Goal: Entertainment & Leisure: Browse casually

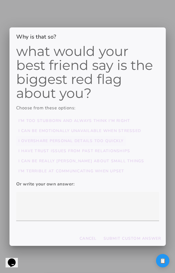
click at [0, 0] on slot "I overshare personal details too quickly" at bounding box center [0, 0] width 0 height 0
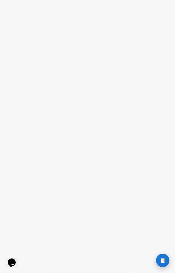
click at [158, 260] on button "📋 History" at bounding box center [162, 260] width 13 height 13
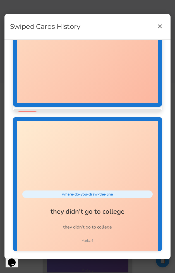
scroll to position [81, 0]
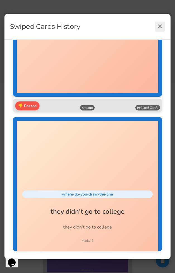
click at [165, 24] on button "✕" at bounding box center [160, 27] width 10 height 10
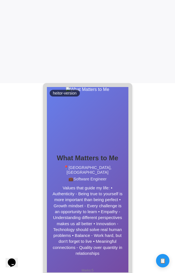
click at [165, 189] on body at bounding box center [87, 43] width 175 height 467
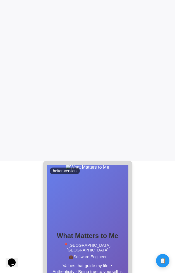
scroll to position [0, 0]
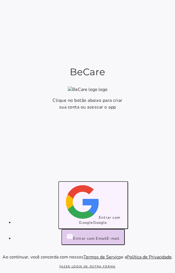
click at [100, 219] on span "Entrar com Google" at bounding box center [99, 220] width 41 height 10
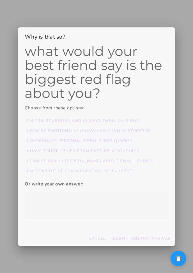
click at [0, 0] on slot "I overshare personal details too quickly" at bounding box center [0, 0] width 0 height 0
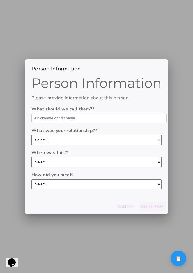
click at [112, 118] on input "text" at bounding box center [98, 118] width 135 height 9
click at [93, 145] on form "What should we call them? * asd What was your relationship? * Select... boyfrie…" at bounding box center [96, 147] width 130 height 83
type input "asd"
click at [96, 140] on select "Select... boyfriend/girlfriend casual dating hookup partner friend with benefit…" at bounding box center [96, 140] width 130 height 10
select select "casual dating"
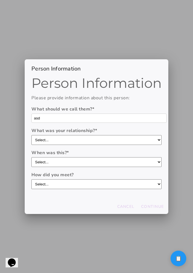
click at [31, 135] on select "Select... boyfriend/girlfriend casual dating hookup partner friend with benefit…" at bounding box center [96, 140] width 130 height 10
click at [90, 158] on select "Select... within the last year 1-3 years ago 3-5 years ago 5-10 years ago more …" at bounding box center [96, 162] width 130 height 10
select select "within the last year"
click at [31, 157] on select "Select... within the last year 1-3 years ago 3-5 years ago 5-10 years ago more …" at bounding box center [96, 162] width 130 height 10
click at [87, 178] on label "How did you meet?" at bounding box center [96, 175] width 130 height 7
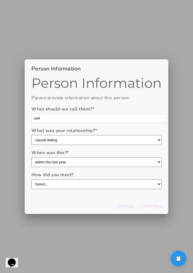
click at [87, 179] on select "Select... through friends dating app at work/school at a party/event online com…" at bounding box center [96, 184] width 130 height 10
click at [86, 185] on select "Select... through friends dating app at work/school at a party/event online com…" at bounding box center [96, 184] width 130 height 10
select select "dating app"
click at [31, 179] on select "Select... through friends dating app at work/school at a party/event online com…" at bounding box center [96, 184] width 130 height 10
click at [156, 203] on button "Continue" at bounding box center [152, 207] width 27 height 10
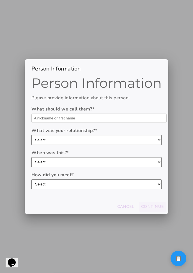
click at [69, 119] on input "text" at bounding box center [98, 118] width 135 height 9
type input "Domo"
click at [64, 141] on select "Select... boyfriend/girlfriend casual dating hookup partner friend with benefit…" at bounding box center [96, 140] width 130 height 10
select select "friend with benefits"
click at [31, 135] on select "Select... boyfriend/girlfriend casual dating hookup partner friend with benefit…" at bounding box center [96, 140] width 130 height 10
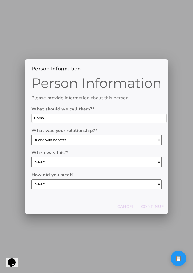
click at [64, 163] on select "Select... within the last year 1-3 years ago 3-5 years ago 5-10 years ago more …" at bounding box center [96, 162] width 130 height 10
select select "more than 10 years ago"
click at [31, 157] on select "Select... within the last year 1-3 years ago 3-5 years ago 5-10 years ago more …" at bounding box center [96, 162] width 130 height 10
click at [71, 194] on div "Person Information Please provide information about this person: What should we…" at bounding box center [96, 137] width 143 height 123
click at [71, 188] on select "Select... through friends dating app at work/school at a party/event online com…" at bounding box center [96, 184] width 130 height 10
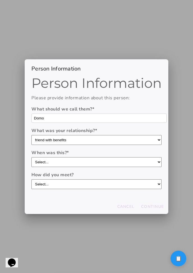
select select "dating app"
click at [31, 179] on select "Select... through friends dating app at work/school at a party/event online com…" at bounding box center [96, 184] width 130 height 10
click at [0, 0] on slot "Continue" at bounding box center [0, 0] width 0 height 0
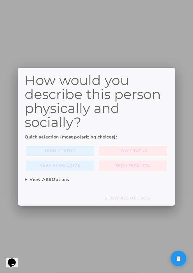
click at [79, 151] on button "High Status" at bounding box center [60, 151] width 68 height 10
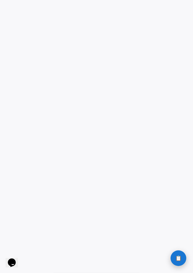
scroll to position [131, 0]
click at [176, 258] on span "📋" at bounding box center [178, 258] width 6 height 5
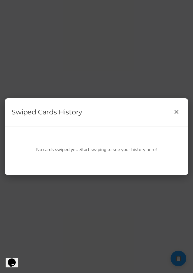
click at [149, 218] on div "Swiped Cards History ✕ No cards swiped yet. Start swiping to see your history h…" at bounding box center [96, 136] width 193 height 273
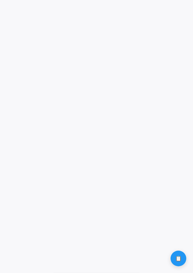
scroll to position [47, 0]
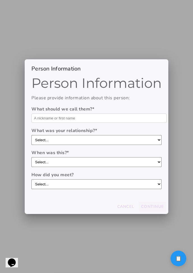
click at [72, 119] on input "text" at bounding box center [98, 118] width 135 height 9
type input "asdasd"
click at [58, 140] on select "Select... boyfriend/girlfriend casual dating hookup partner friend with benefit…" at bounding box center [96, 140] width 130 height 10
select select "casual dating"
click at [31, 135] on select "Select... boyfriend/girlfriend casual dating hookup partner friend with benefit…" at bounding box center [96, 140] width 130 height 10
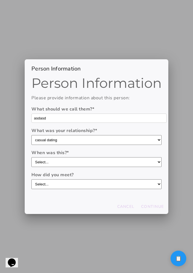
click at [57, 158] on select "Select... within the last year 1-3 years ago 3-5 years ago 5-10 years ago more …" at bounding box center [96, 162] width 130 height 10
select select "1-3 years ago"
click at [31, 157] on select "Select... within the last year 1-3 years ago 3-5 years ago 5-10 years ago more …" at bounding box center [96, 162] width 130 height 10
click at [59, 185] on select "Select... through friends dating app at work/school at a party/event online com…" at bounding box center [96, 184] width 130 height 10
select select "dating app"
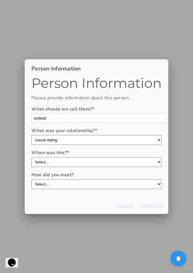
click at [31, 179] on select "Select... through friends dating app at work/school at a party/event online com…" at bounding box center [96, 184] width 130 height 10
click at [0, 0] on slot "Continue" at bounding box center [0, 0] width 0 height 0
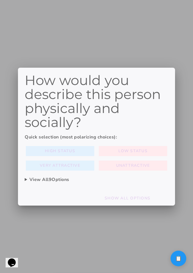
click at [75, 151] on button "High Status" at bounding box center [60, 151] width 68 height 10
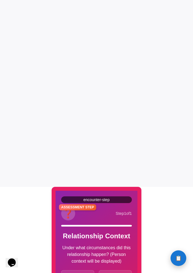
scroll to position [120, 0]
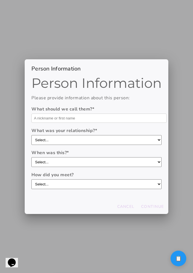
click at [101, 115] on input "text" at bounding box center [98, 118] width 135 height 9
type input "asdasdas"
click at [82, 138] on select "Select... boyfriend/girlfriend casual dating hookup partner friend with benefit…" at bounding box center [96, 140] width 130 height 10
select select "casual dating"
click at [31, 135] on select "Select... boyfriend/girlfriend casual dating hookup partner friend with benefit…" at bounding box center [96, 140] width 130 height 10
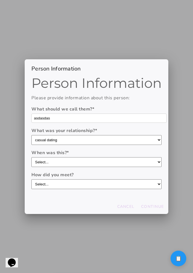
click at [91, 154] on label "When was this? *" at bounding box center [96, 152] width 130 height 7
click at [91, 157] on select "Select... within the last year 1-[DATE] 3-[DATE] 5-[DATE] more than [DATE]" at bounding box center [96, 162] width 130 height 10
click at [91, 158] on select "Select... within the last year 1-3 years ago 3-5 years ago 5-10 years ago more …" at bounding box center [96, 162] width 130 height 10
select select "3-5 years ago"
click at [31, 157] on select "Select... within the last year 1-3 years ago 3-5 years ago 5-10 years ago more …" at bounding box center [96, 162] width 130 height 10
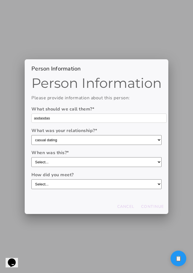
click at [88, 178] on label "How did you meet?" at bounding box center [96, 175] width 130 height 7
click at [88, 179] on select "Select... through friends dating app at work/school at a party/event online com…" at bounding box center [96, 184] width 130 height 10
click at [87, 186] on select "Select... through friends dating app at work/school at a party/event online com…" at bounding box center [96, 184] width 130 height 10
select select "dating app"
click at [31, 179] on select "Select... through friends dating app at work/school at a party/event online com…" at bounding box center [96, 184] width 130 height 10
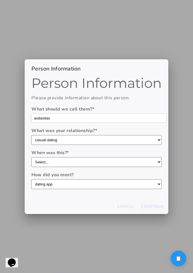
click at [0, 0] on slot "Continue" at bounding box center [0, 0] width 0 height 0
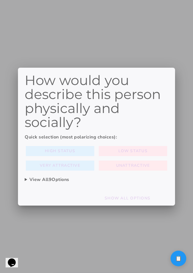
click at [94, 152] on button "Low Status" at bounding box center [60, 151] width 68 height 10
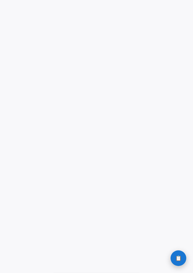
click at [178, 261] on span "📋" at bounding box center [178, 258] width 6 height 5
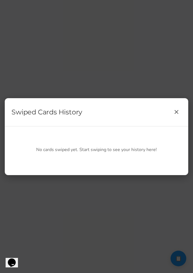
click at [135, 205] on div "Swiped Cards History ✕ No cards swiped yet. Start swiping to see your history h…" at bounding box center [96, 136] width 193 height 273
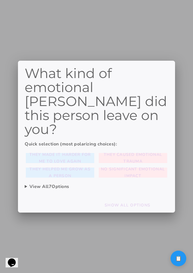
click at [0, 0] on slot "They helped me grow as a person" at bounding box center [0, 0] width 0 height 0
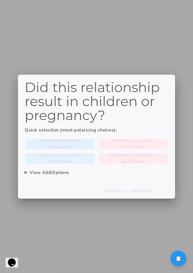
click at [80, 144] on span "No children or pregnancy" at bounding box center [60, 143] width 64 height 13
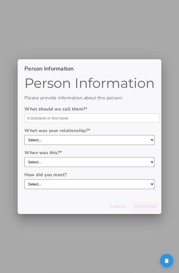
click at [76, 116] on input "text" at bounding box center [91, 118] width 135 height 9
type input "asdas"
click at [67, 141] on select "Select... boyfriend/girlfriend casual dating hookup partner friend with benefit…" at bounding box center [89, 140] width 130 height 10
select select "casual dating"
click at [24, 135] on select "Select... boyfriend/girlfriend casual dating hookup partner friend with benefit…" at bounding box center [89, 140] width 130 height 10
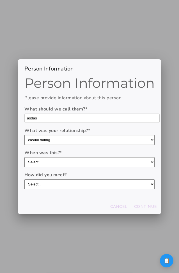
click at [67, 156] on div "When was this? * Select... within the last year 1-3 years ago 3-5 years ago 5-1…" at bounding box center [89, 158] width 130 height 18
click at [67, 160] on select "Select... within the last year 1-3 years ago 3-5 years ago 5-10 years ago more …" at bounding box center [89, 162] width 130 height 10
select select "1-3 years ago"
click at [24, 157] on select "Select... within the last year 1-3 years ago 3-5 years ago 5-10 years ago more …" at bounding box center [89, 162] width 130 height 10
click at [66, 187] on select "Select... through friends dating app at work/school at a party/event online com…" at bounding box center [89, 184] width 130 height 10
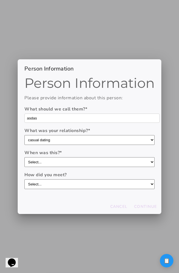
select select "dating app"
click at [24, 179] on select "Select... through friends dating app at work/school at a party/event online com…" at bounding box center [89, 184] width 130 height 10
click at [0, 0] on slot "Continue" at bounding box center [0, 0] width 0 height 0
click at [53, 121] on input "text" at bounding box center [91, 118] width 135 height 9
type input "asads"
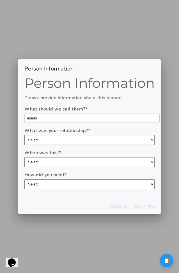
click at [51, 137] on select "Select... boyfriend/girlfriend casual dating hookup partner friend with benefit…" at bounding box center [89, 140] width 130 height 10
select select "casual dating"
click at [24, 135] on select "Select... boyfriend/girlfriend casual dating hookup partner friend with benefit…" at bounding box center [89, 140] width 130 height 10
click at [51, 157] on select "Select... within the last year 1-3 years ago 3-5 years ago 5-10 years ago more …" at bounding box center [89, 162] width 130 height 10
select select "3-5 years ago"
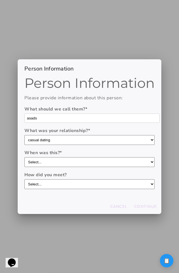
click at [24, 157] on select "Select... within the last year 1-3 years ago 3-5 years ago 5-10 years ago more …" at bounding box center [89, 162] width 130 height 10
click at [51, 186] on select "Select... through friends dating app at work/school at a party/event online com…" at bounding box center [89, 184] width 130 height 10
select select "dating app"
click at [24, 179] on select "Select... through friends dating app at work/school at a party/event online com…" at bounding box center [89, 184] width 130 height 10
click at [0, 0] on slot "Continue" at bounding box center [0, 0] width 0 height 0
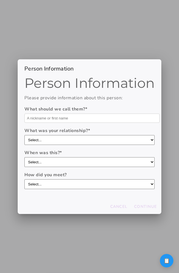
click at [81, 119] on input "text" at bounding box center [91, 118] width 135 height 9
click at [75, 131] on label "What was your relationship? *" at bounding box center [89, 130] width 130 height 7
type input "AS"
click at [75, 135] on select "Select... boyfriend/girlfriend casual dating hookup partner friend with benefit…" at bounding box center [89, 140] width 130 height 10
click at [75, 139] on select "Select... boyfriend/girlfriend casual dating hookup partner friend with benefit…" at bounding box center [89, 140] width 130 height 10
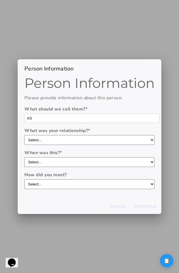
select select "hookup partner"
click at [24, 135] on select "Select... boyfriend/girlfriend casual dating hookup partner friend with benefit…" at bounding box center [89, 140] width 130 height 10
click at [74, 161] on select "Select... within the last year 1-3 years ago 3-5 years ago 5-10 years ago more …" at bounding box center [89, 162] width 130 height 10
select select "3-[DATE]"
click at [24, 157] on select "Select... within the last year 1-3 years ago 3-5 years ago 5-10 years ago more …" at bounding box center [89, 162] width 130 height 10
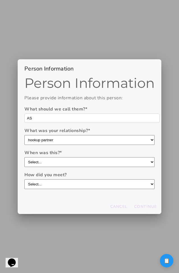
click at [70, 187] on select "Select... through friends dating app at work/school at a party/event online com…" at bounding box center [89, 184] width 130 height 10
select select "through friends"
click at [24, 179] on select "Select... through friends dating app at work/school at a party/event online com…" at bounding box center [89, 184] width 130 height 10
click at [0, 0] on slot "Continue" at bounding box center [0, 0] width 0 height 0
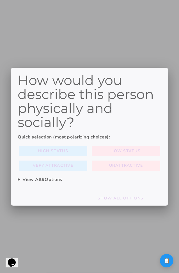
click at [87, 149] on button "Low Status" at bounding box center [53, 151] width 68 height 10
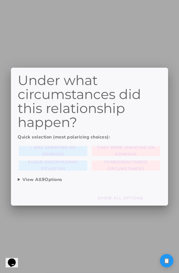
click at [0, 0] on slot "I was cheating on someone" at bounding box center [0, 0] width 0 height 0
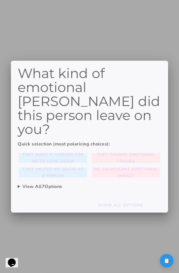
click at [121, 166] on span "No significant emotional impact" at bounding box center [126, 172] width 64 height 13
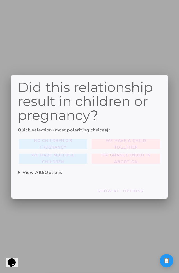
click at [0, 0] on slot "We have multiple children" at bounding box center [0, 0] width 0 height 0
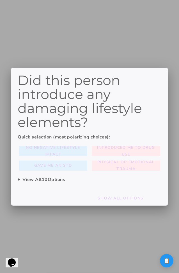
click at [79, 154] on span "No negative lifestyle impact" at bounding box center [53, 150] width 64 height 13
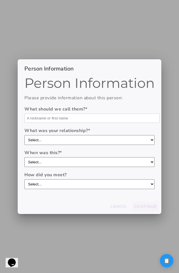
click at [174, 211] on div at bounding box center [89, 136] width 179 height 273
click at [86, 121] on input "text" at bounding box center [91, 118] width 135 height 9
type input "asd"
click at [74, 136] on select "Select... boyfriend/girlfriend casual dating hookup partner friend with benefit…" at bounding box center [89, 140] width 130 height 10
select select "casual dating"
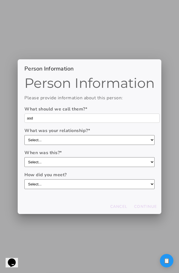
click at [24, 135] on select "Select... boyfriend/girlfriend casual dating hookup partner friend with benefit…" at bounding box center [89, 140] width 130 height 10
click at [72, 155] on label "When was this? *" at bounding box center [89, 152] width 130 height 7
click at [72, 157] on select "Select... within the last year 1-[DATE] 3-[DATE] 5-[DATE] more than [DATE]" at bounding box center [89, 162] width 130 height 10
click at [72, 163] on select "Select... within the last year 1-[DATE] 3-[DATE] 5-[DATE] more than [DATE]" at bounding box center [89, 162] width 130 height 10
select select "5-[DATE]"
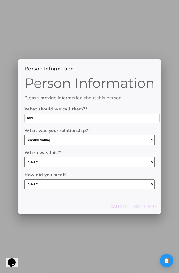
click at [24, 157] on select "Select... within the last year 1-[DATE] 3-[DATE] 5-[DATE] more than [DATE]" at bounding box center [89, 162] width 130 height 10
click at [65, 182] on select "Select... through friends dating app at work/school at a party/event online com…" at bounding box center [89, 184] width 130 height 10
select select "dating app"
click at [24, 179] on select "Select... through friends dating app at work/school at a party/event online com…" at bounding box center [89, 184] width 130 height 10
click at [0, 0] on slot "Continue" at bounding box center [0, 0] width 0 height 0
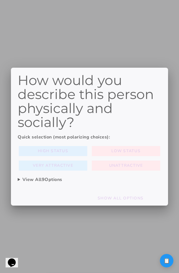
click at [0, 0] on slot "High Status" at bounding box center [0, 0] width 0 height 0
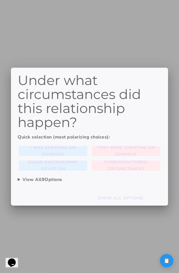
click at [47, 157] on div "I was cheating on someone They were cheating on someone Sugar daddy/mommy situa…" at bounding box center [89, 158] width 143 height 27
click at [0, 0] on slot "I was cheating on someone" at bounding box center [0, 0] width 0 height 0
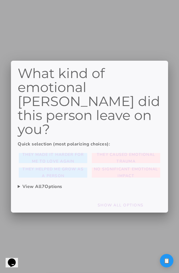
click at [0, 0] on slot "They made it harder for me to love again" at bounding box center [0, 0] width 0 height 0
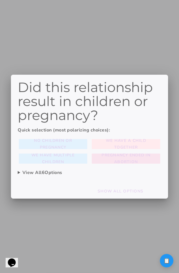
click at [0, 0] on slot "Pregnancy ended in abortion" at bounding box center [0, 0] width 0 height 0
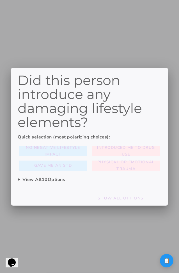
click at [0, 0] on slot "Introduced me to drug use" at bounding box center [0, 0] width 0 height 0
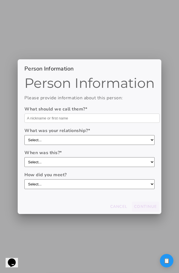
click at [113, 136] on select "Select... boyfriend/girlfriend casual dating hookup partner friend with benefit…" at bounding box center [89, 140] width 130 height 10
select select "boyfriend/girlfriend"
click at [24, 135] on select "Select... boyfriend/girlfriend casual dating hookup partner friend with benefit…" at bounding box center [89, 140] width 130 height 10
click at [111, 124] on form "What should we call them? * What was your relationship? * Select... boyfriend/g…" at bounding box center [89, 147] width 130 height 83
click at [111, 122] on input "text" at bounding box center [91, 118] width 135 height 9
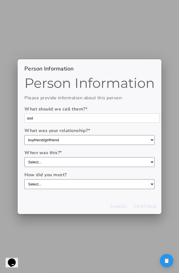
type input "asd"
click at [75, 161] on select "Select... within the last year 1-3 years ago 3-5 years ago 5-10 years ago more …" at bounding box center [89, 162] width 130 height 10
select select "1-[DATE]"
click at [24, 157] on select "Select... within the last year 1-3 years ago 3-5 years ago 5-10 years ago more …" at bounding box center [89, 162] width 130 height 10
click at [66, 181] on select "Select... through friends dating app at work/school at a party/event online com…" at bounding box center [89, 184] width 130 height 10
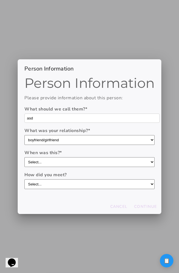
select select "through friends"
click at [24, 179] on select "Select... through friends dating app at work/school at a party/event online com…" at bounding box center [89, 184] width 130 height 10
click at [0, 0] on slot "Continue" at bounding box center [0, 0] width 0 height 0
click at [0, 0] on slot "Cancel" at bounding box center [0, 0] width 0 height 0
click at [0, 0] on slot "Continue" at bounding box center [0, 0] width 0 height 0
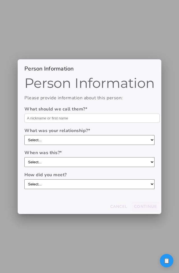
click at [83, 119] on input "text" at bounding box center [91, 118] width 135 height 9
type input "aa"
click at [0, 0] on slot "Continue" at bounding box center [0, 0] width 0 height 0
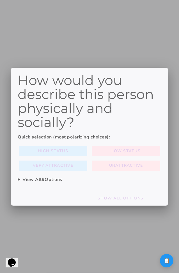
click at [87, 154] on button "Low Status" at bounding box center [53, 151] width 68 height 10
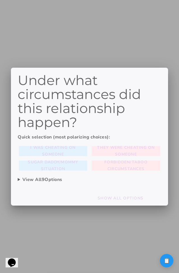
click at [131, 151] on span "They were cheating on someone" at bounding box center [126, 150] width 64 height 13
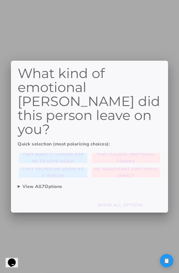
click at [0, 0] on slot "They caused emotional trauma" at bounding box center [0, 0] width 0 height 0
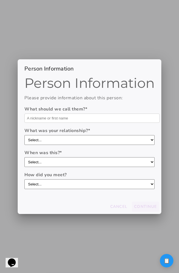
click at [94, 126] on form "What should we call them? * What was your relationship? * Select... boyfriend/g…" at bounding box center [89, 147] width 130 height 83
click at [94, 119] on input "text" at bounding box center [91, 118] width 135 height 9
type input "asdadsd"
click at [132, 205] on button "Continue" at bounding box center [145, 207] width 27 height 10
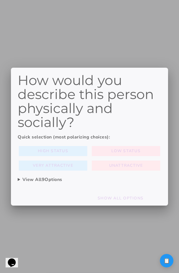
click at [87, 153] on button "Low Status" at bounding box center [53, 151] width 68 height 10
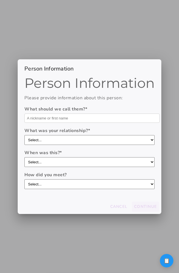
click at [114, 117] on input "text" at bounding box center [91, 118] width 135 height 9
type input "adsads"
click at [0, 0] on slot "Continue" at bounding box center [0, 0] width 0 height 0
